Goal: Book appointment/travel/reservation

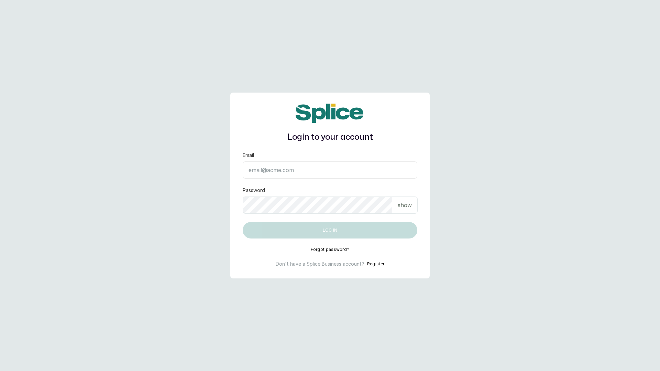
type input "layo@withsplice.com"
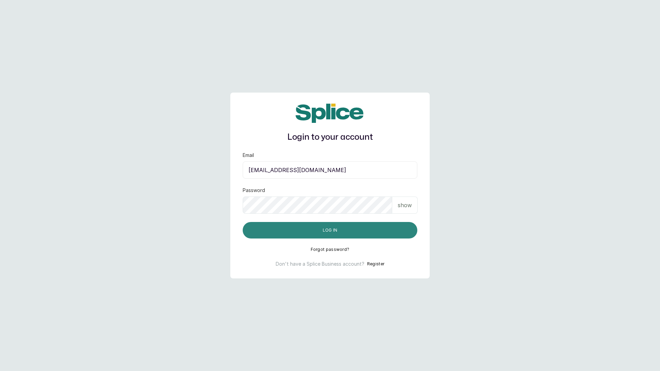
click at [326, 233] on button "Log in" at bounding box center [330, 230] width 175 height 17
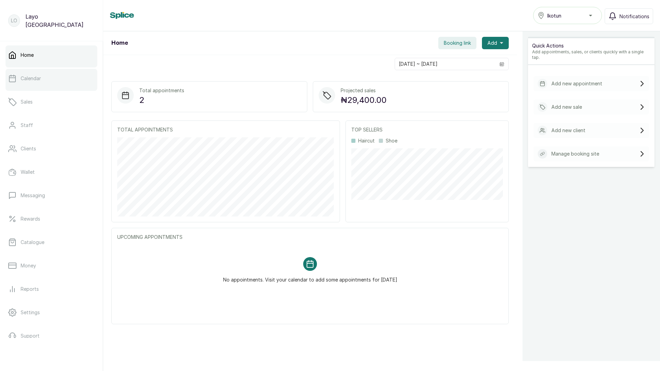
click at [35, 80] on p "Calendar" at bounding box center [31, 78] width 20 height 7
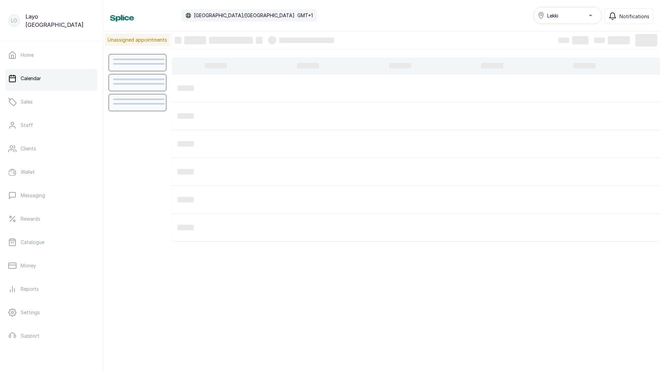
scroll to position [231, 0]
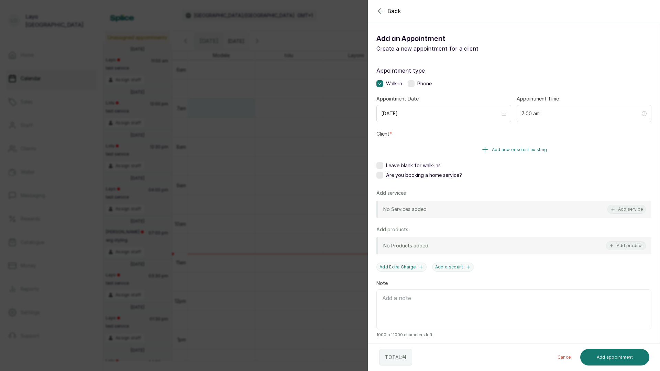
click at [465, 151] on button "Add new or select existing" at bounding box center [514, 149] width 275 height 19
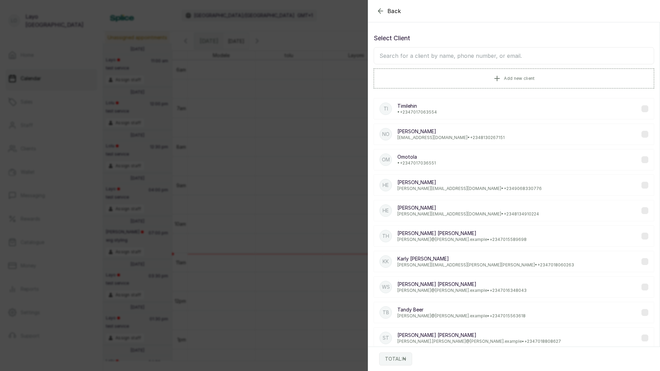
click at [437, 56] on input "text" at bounding box center [514, 55] width 281 height 17
type input "okon"
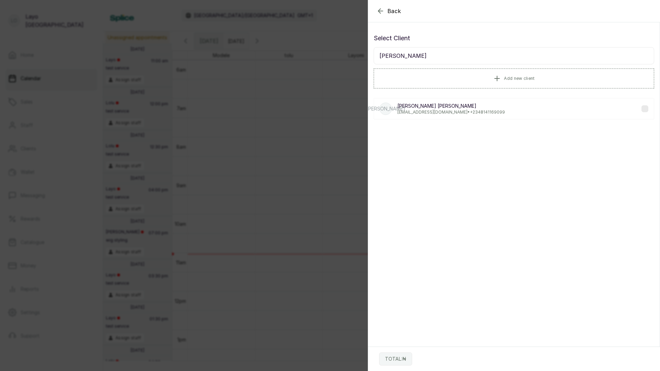
click at [428, 111] on p "iamweezykon+90900@gmail.com • +234 8141169099" at bounding box center [452, 112] width 108 height 6
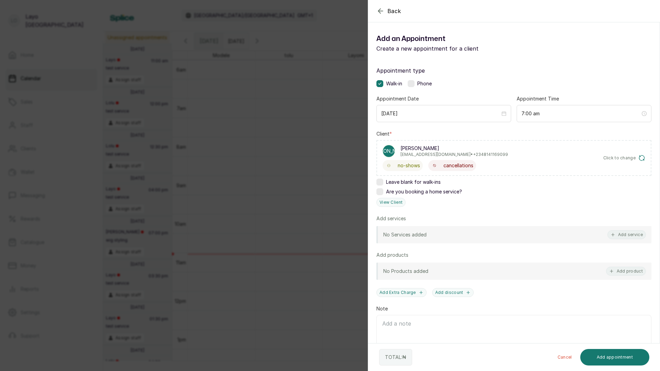
scroll to position [28, 0]
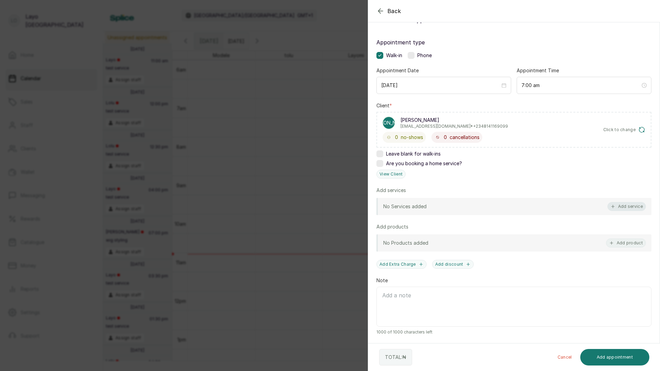
click at [618, 206] on button "Add service" at bounding box center [627, 206] width 39 height 9
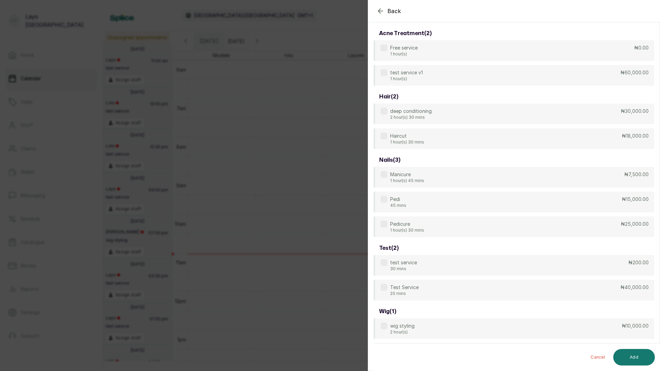
scroll to position [28, 0]
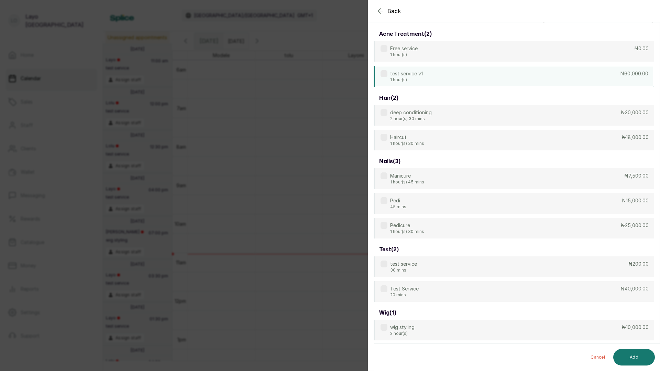
click at [440, 74] on div "test service v1 1 hour(s) ₦60,000.00" at bounding box center [514, 76] width 281 height 21
click at [638, 355] on button "Add" at bounding box center [635, 357] width 42 height 17
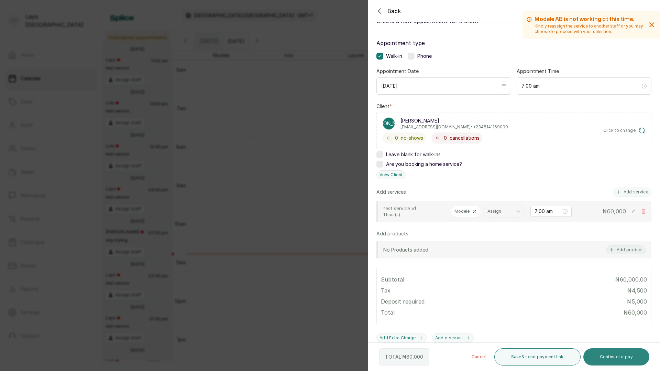
click at [612, 353] on button "Continue to pay" at bounding box center [617, 356] width 66 height 17
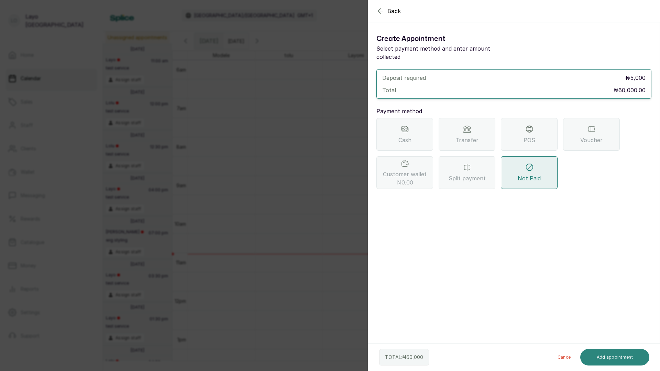
scroll to position [0, 0]
click at [413, 127] on div "Cash" at bounding box center [405, 134] width 57 height 33
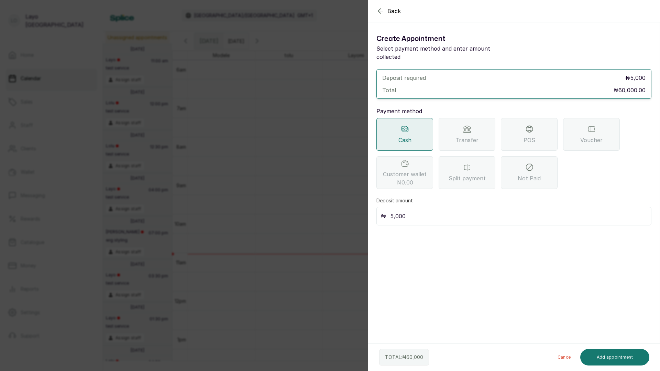
click at [402, 211] on input "5,000" at bounding box center [518, 216] width 257 height 10
type input "60,000"
click at [608, 353] on button "Add appointment" at bounding box center [615, 357] width 69 height 17
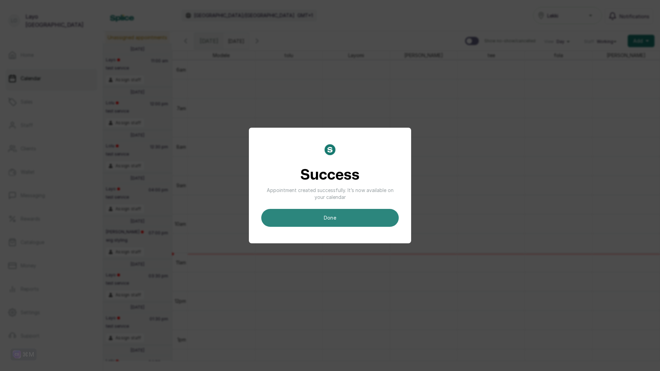
click at [336, 213] on button "done" at bounding box center [330, 218] width 138 height 18
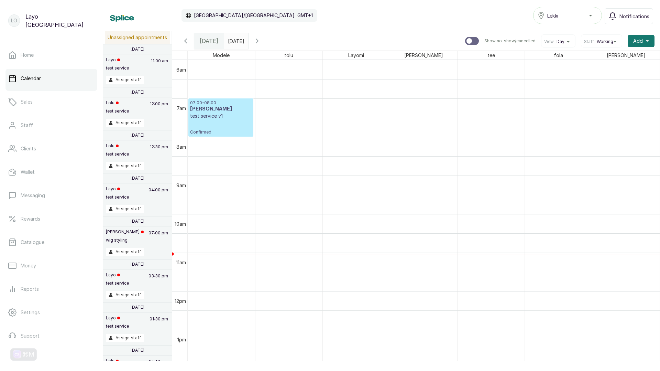
click at [208, 111] on h3 "Jane Okon" at bounding box center [221, 109] width 62 height 7
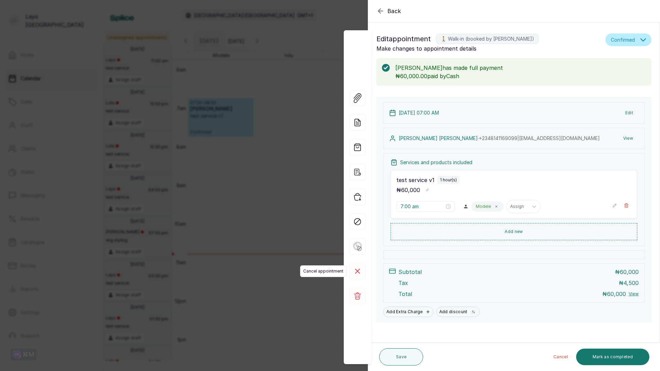
click at [359, 269] on icon at bounding box center [358, 271] width 4 height 4
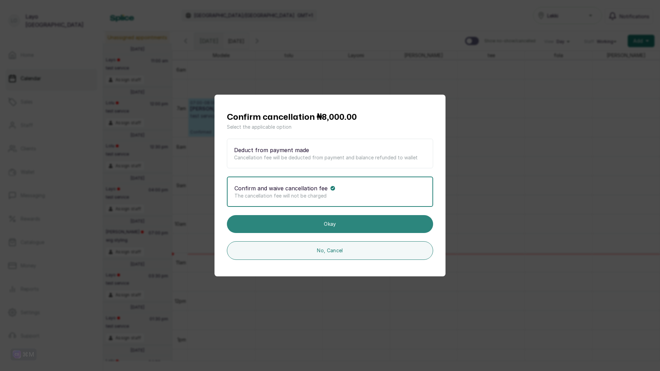
click at [327, 226] on button "Okay" at bounding box center [330, 224] width 206 height 18
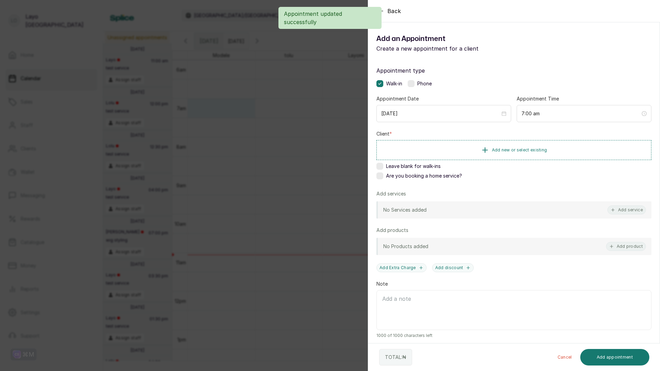
click at [36, 125] on div "Back Add Appointment Add an Appointment Create a new appointment for a client A…" at bounding box center [330, 185] width 660 height 371
click at [451, 150] on button "Add new or select existing" at bounding box center [514, 149] width 275 height 19
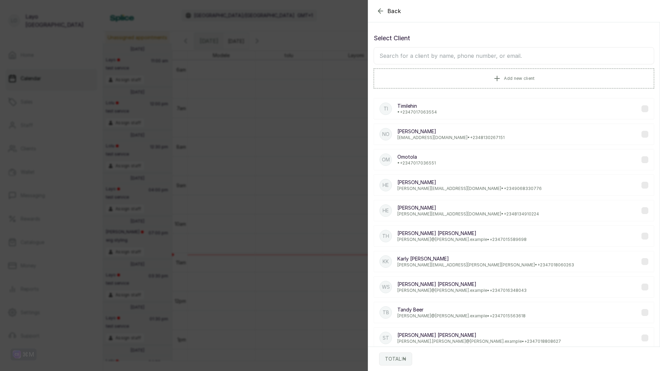
click at [434, 57] on input "text" at bounding box center [514, 55] width 281 height 17
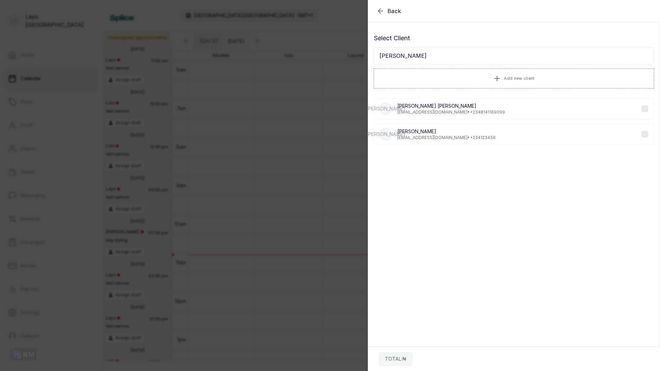
type input "jane"
click at [426, 109] on p "iamweezykon+90900@gmail.com • +234 8141169099" at bounding box center [452, 112] width 108 height 6
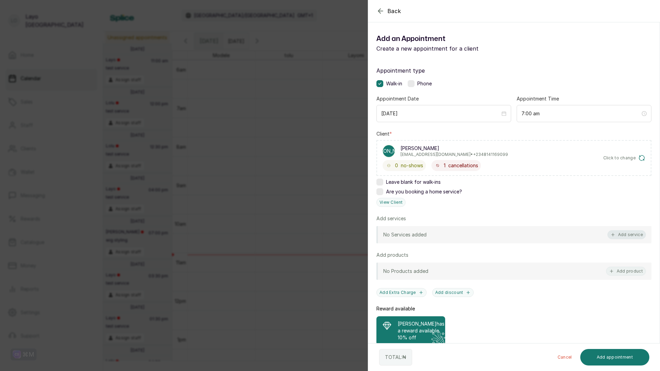
click at [625, 235] on button "Add service" at bounding box center [627, 234] width 39 height 9
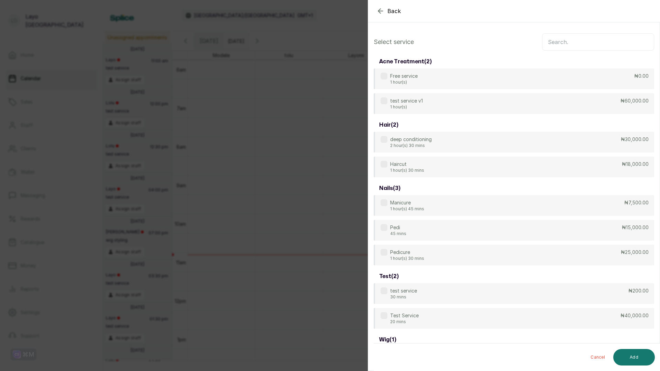
scroll to position [28, 0]
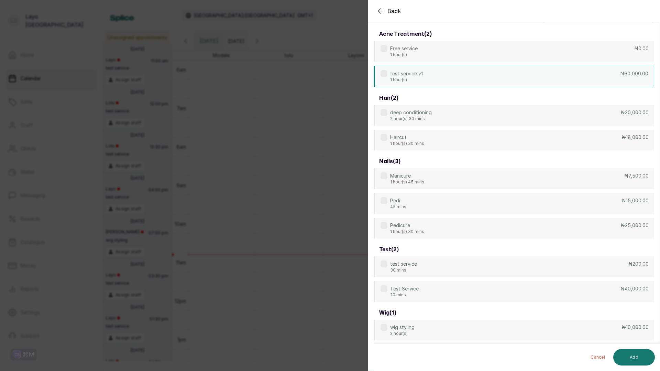
click at [470, 76] on div "test service v1 1 hour(s) ₦60,000.00" at bounding box center [514, 76] width 281 height 21
click at [636, 356] on button "Add" at bounding box center [635, 357] width 42 height 17
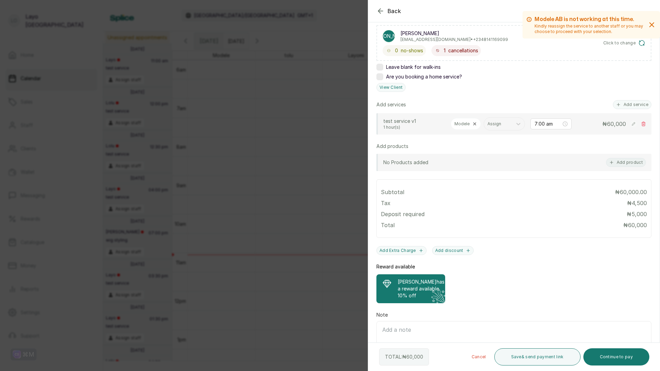
scroll to position [121, 0]
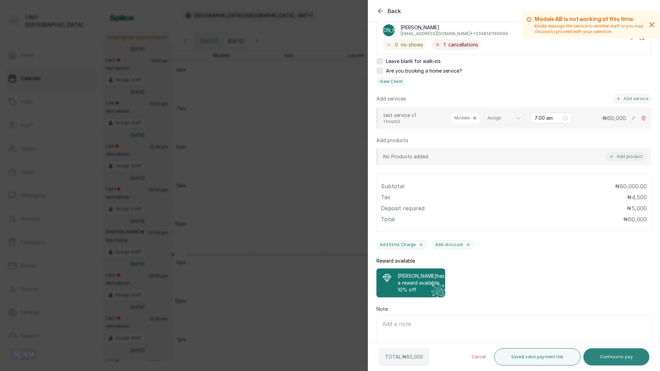
click at [605, 358] on button "Continue to pay" at bounding box center [617, 356] width 66 height 17
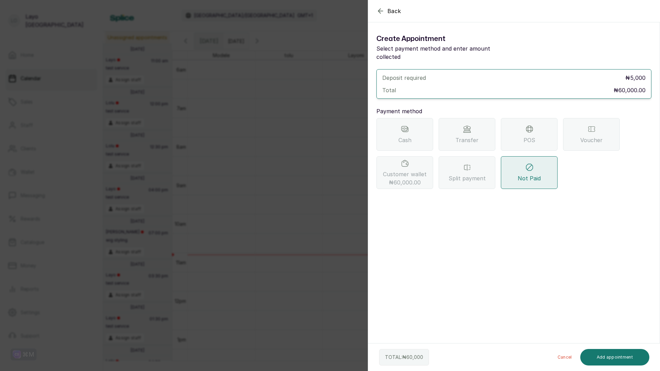
click at [270, 212] on div "Back Add Appointment Create Appointment Select payment method and enter amount …" at bounding box center [330, 185] width 660 height 371
